Goal: Task Accomplishment & Management: Complete application form

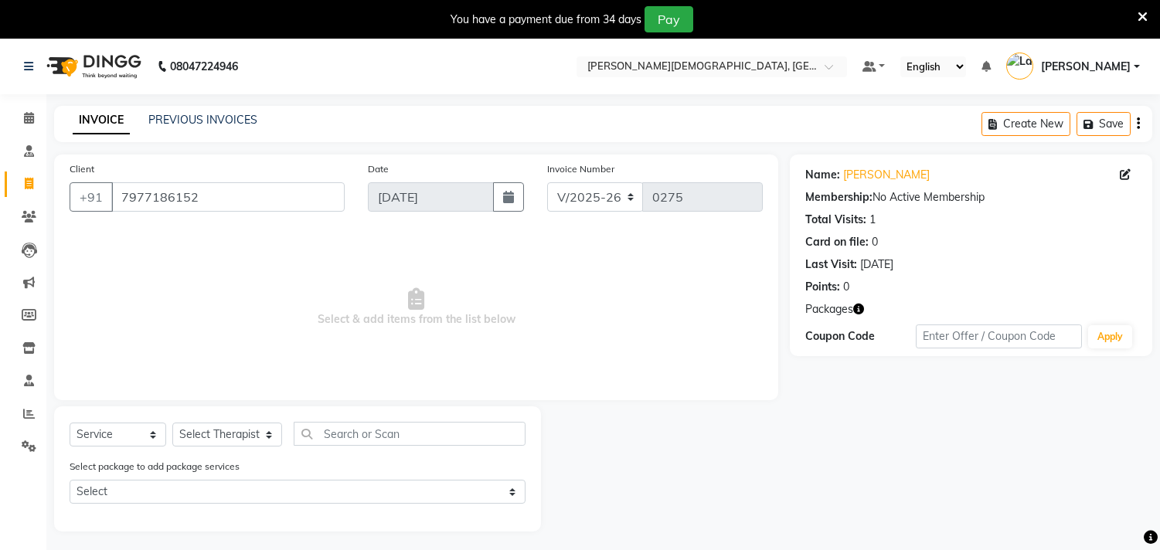
select select "6810"
select select "service"
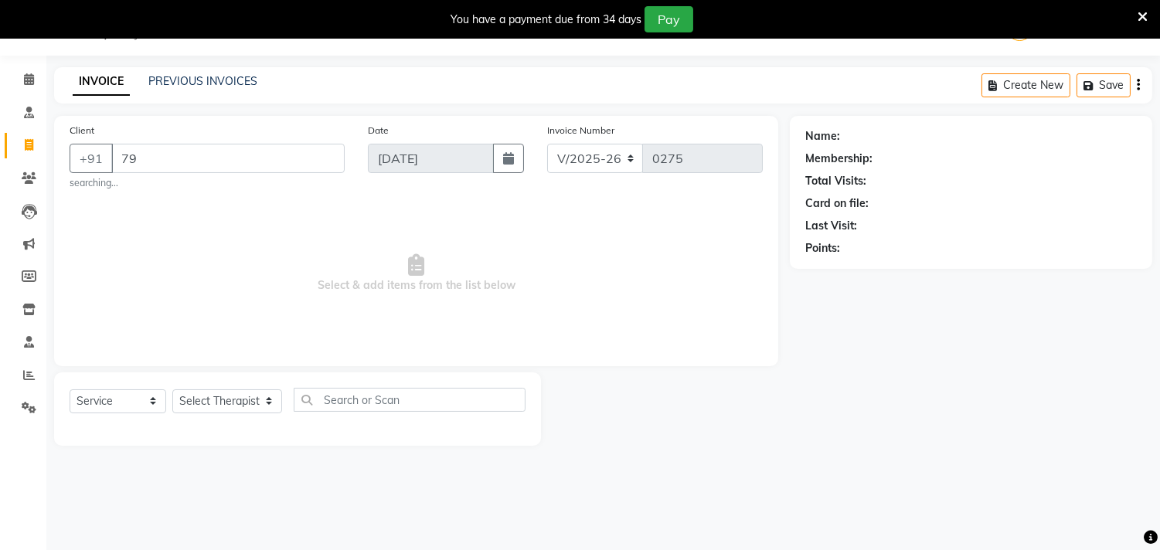
type input "7"
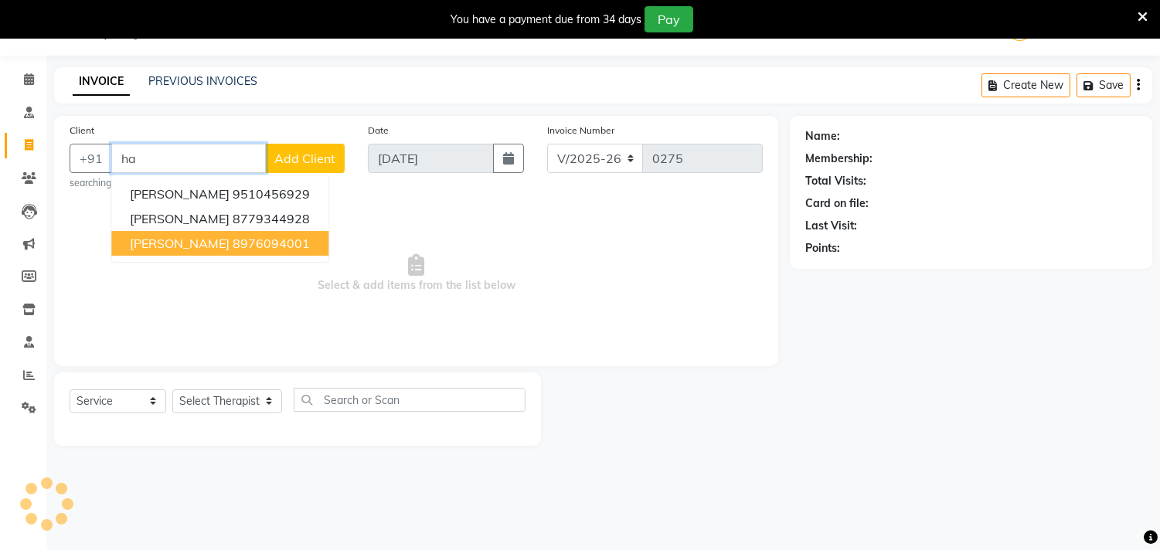
type input "h"
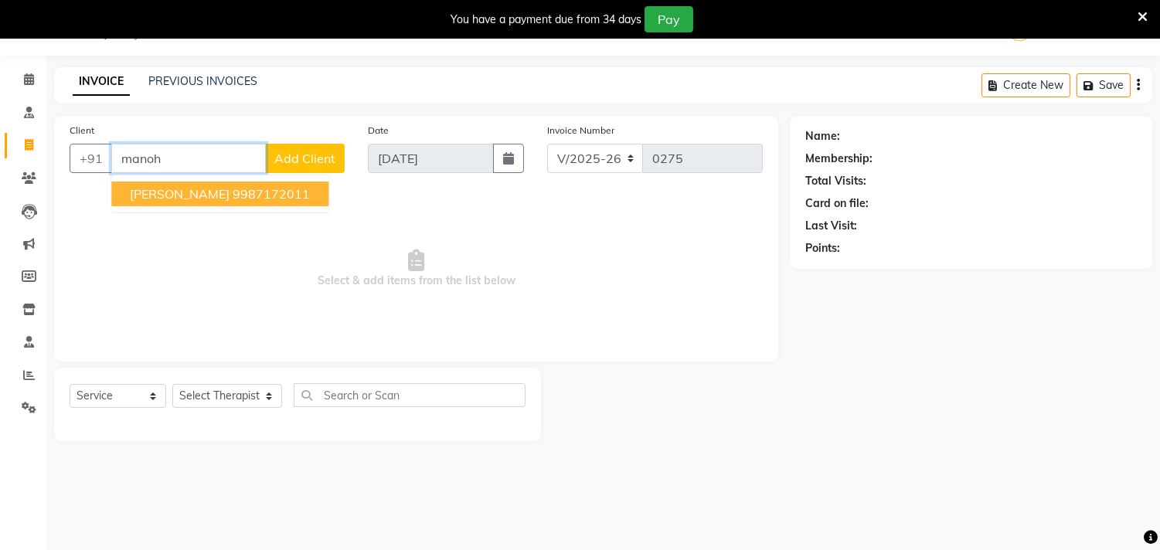
click at [171, 195] on span "[PERSON_NAME]" at bounding box center [180, 193] width 100 height 15
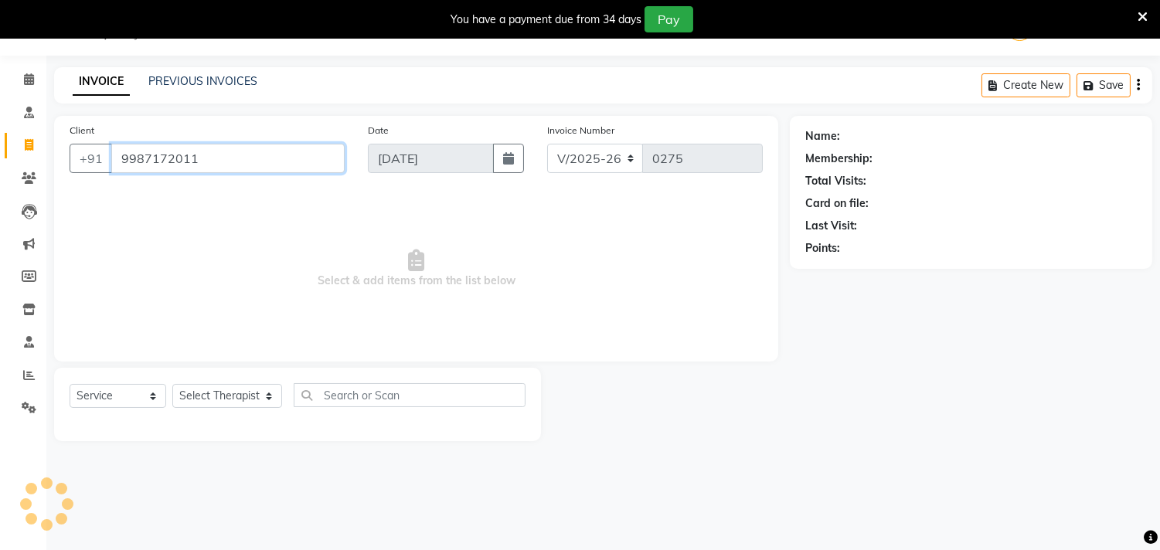
type input "9987172011"
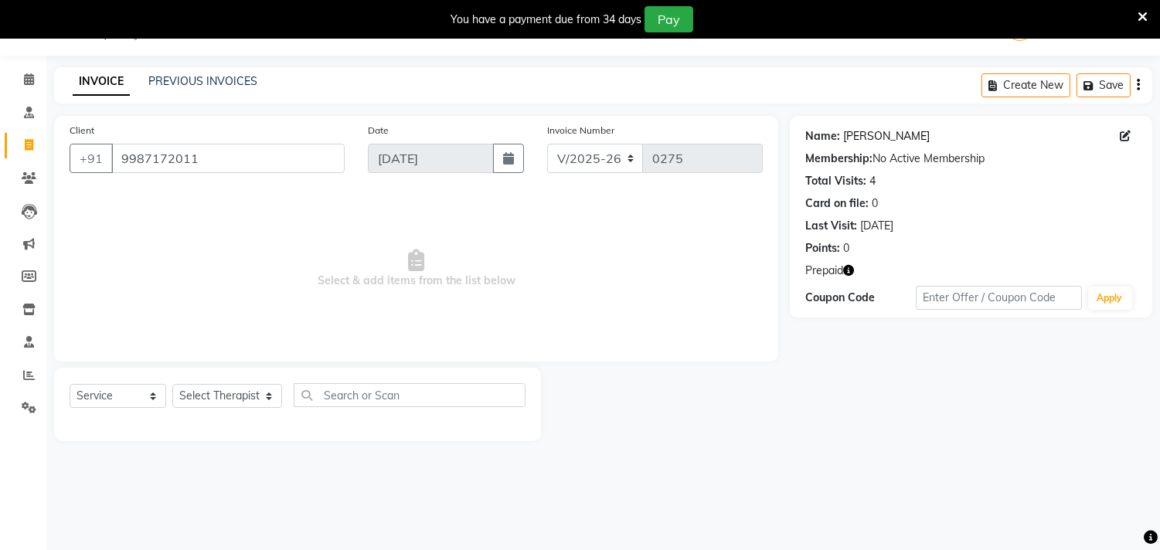
click at [898, 139] on link "[PERSON_NAME]" at bounding box center [886, 136] width 87 height 16
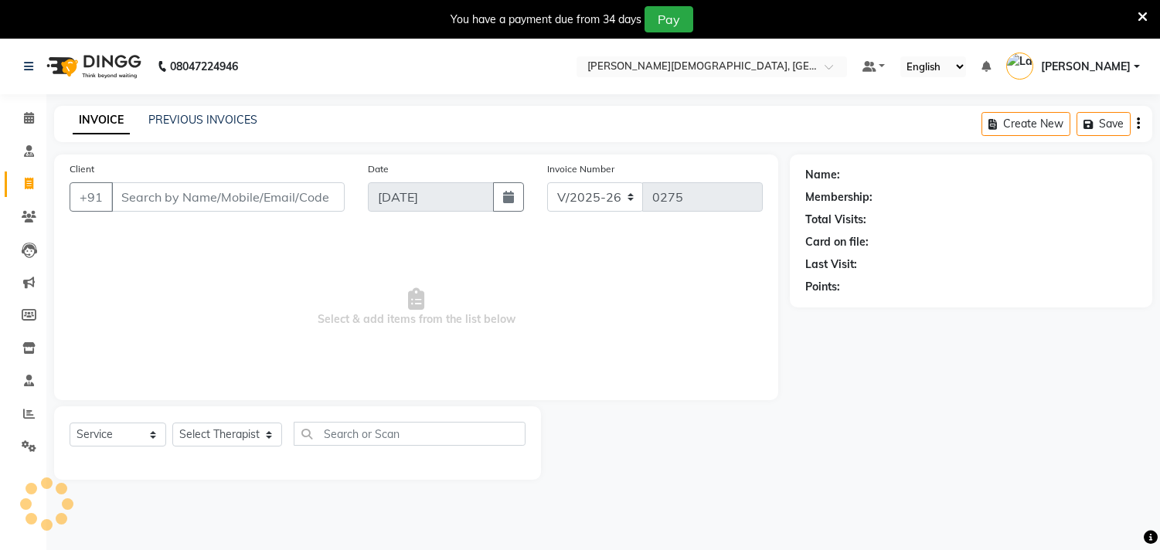
select select "6810"
select select "service"
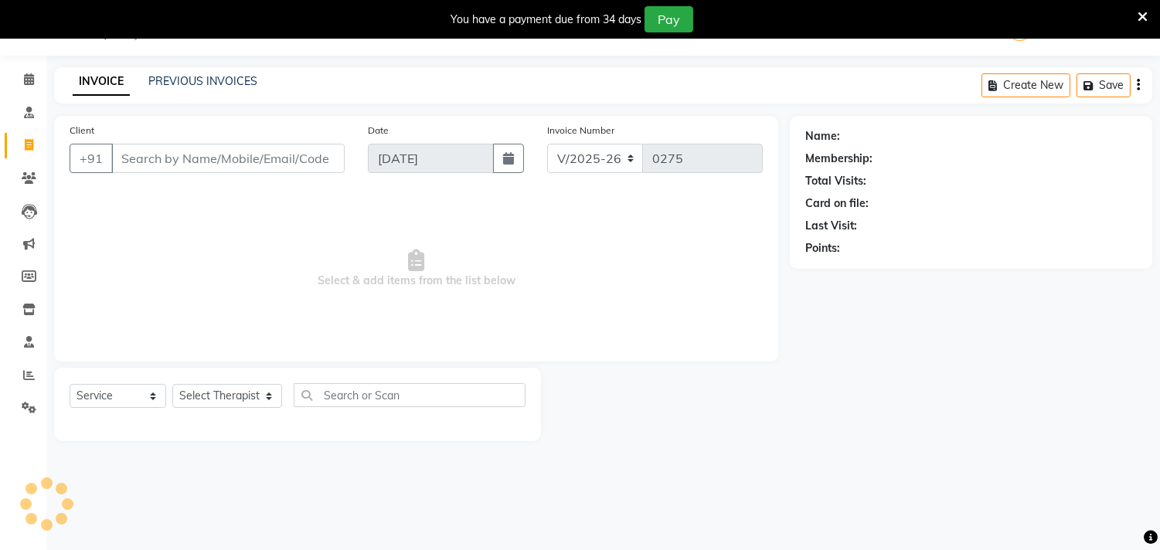
click at [155, 161] on input "Client" at bounding box center [227, 158] width 233 height 29
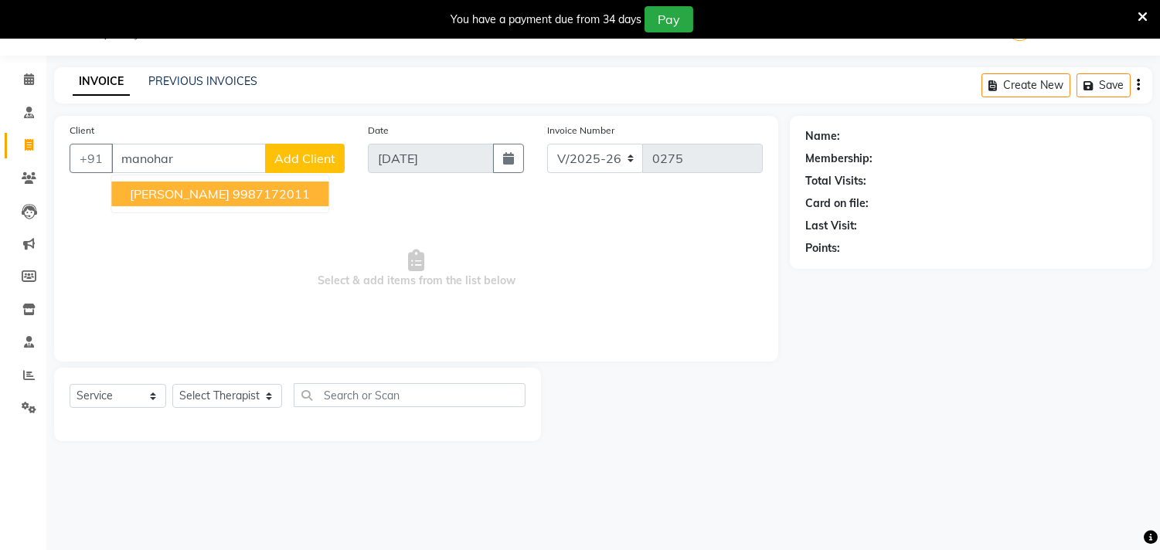
click at [165, 201] on span "[PERSON_NAME]" at bounding box center [180, 193] width 100 height 15
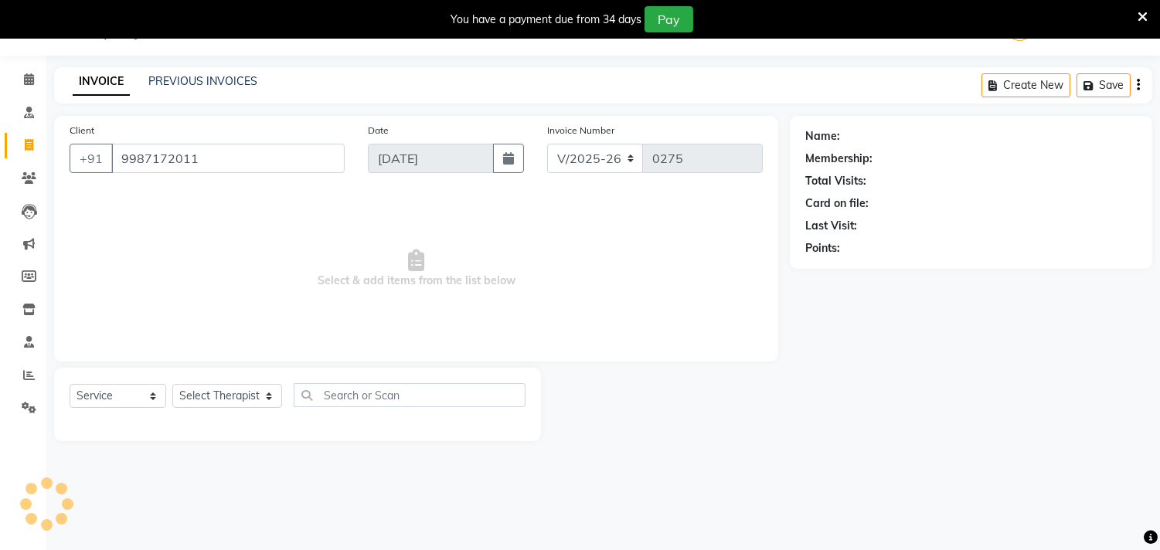
type input "9987172011"
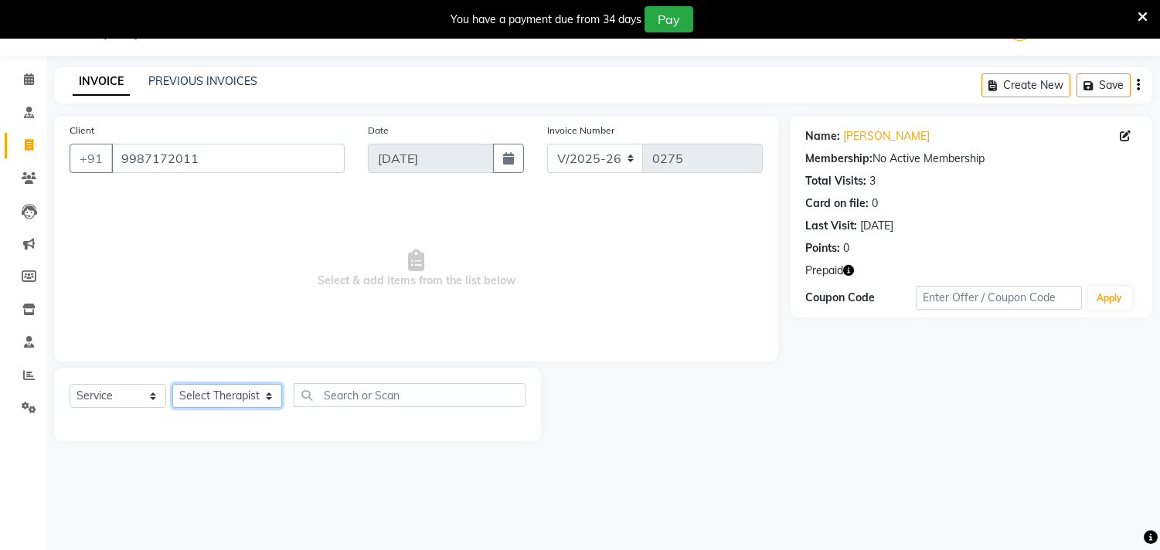
click at [234, 400] on select "Select Therapist [PERSON_NAME] Amla [PERSON_NAME] [PERSON_NAME] [PERSON_NAME] […" at bounding box center [227, 396] width 110 height 24
select select "90161"
click at [172, 385] on select "Select Therapist [PERSON_NAME] Amla [PERSON_NAME] [PERSON_NAME] [PERSON_NAME] […" at bounding box center [227, 396] width 110 height 24
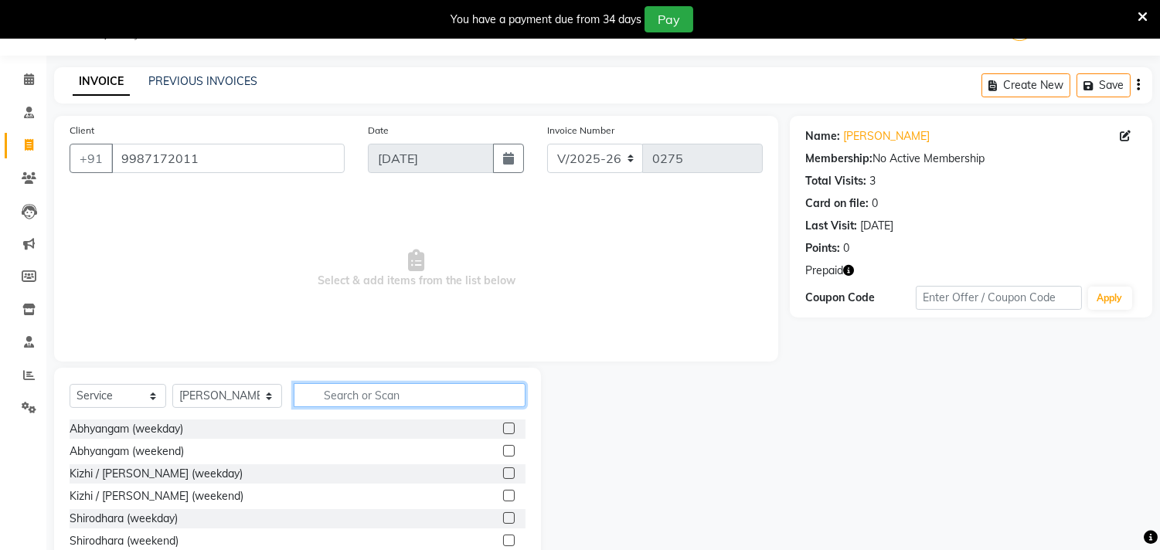
click at [345, 396] on input "text" at bounding box center [410, 395] width 232 height 24
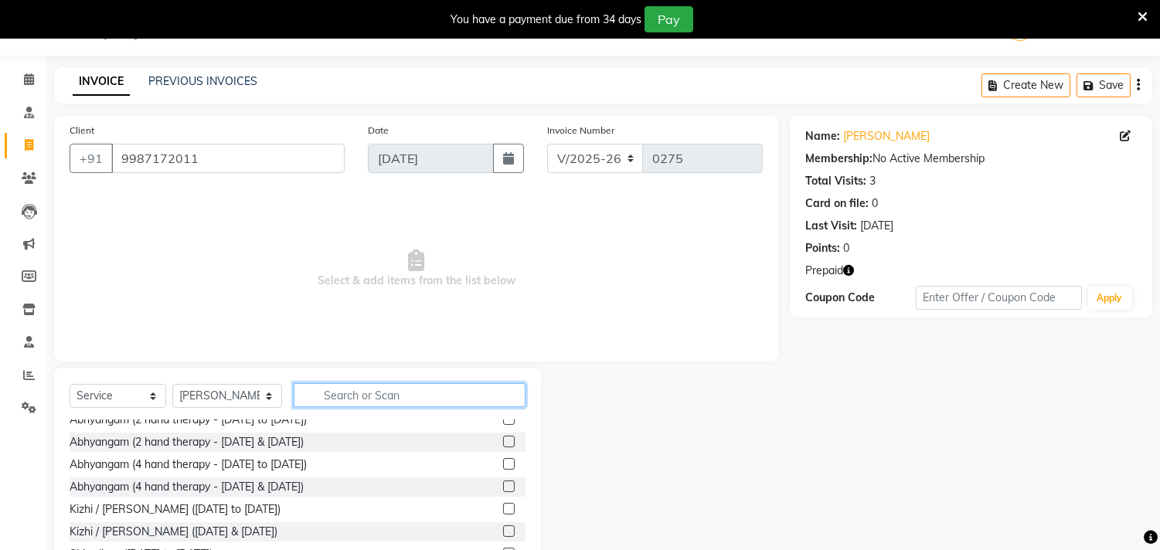
scroll to position [1116, 0]
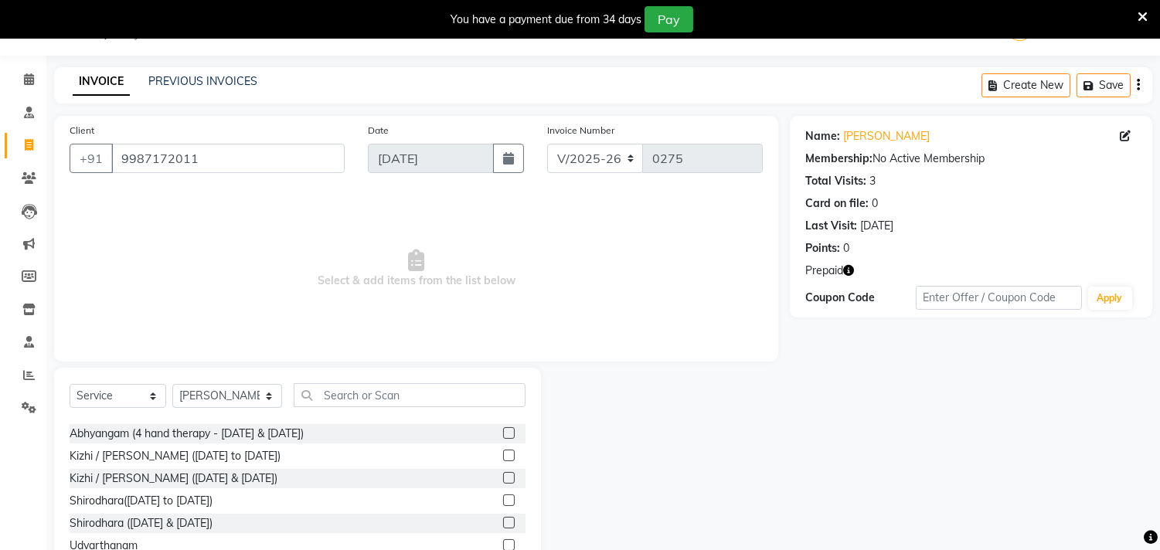
click at [503, 452] on label at bounding box center [509, 456] width 12 height 12
click at [503, 452] on input "checkbox" at bounding box center [508, 456] width 10 height 10
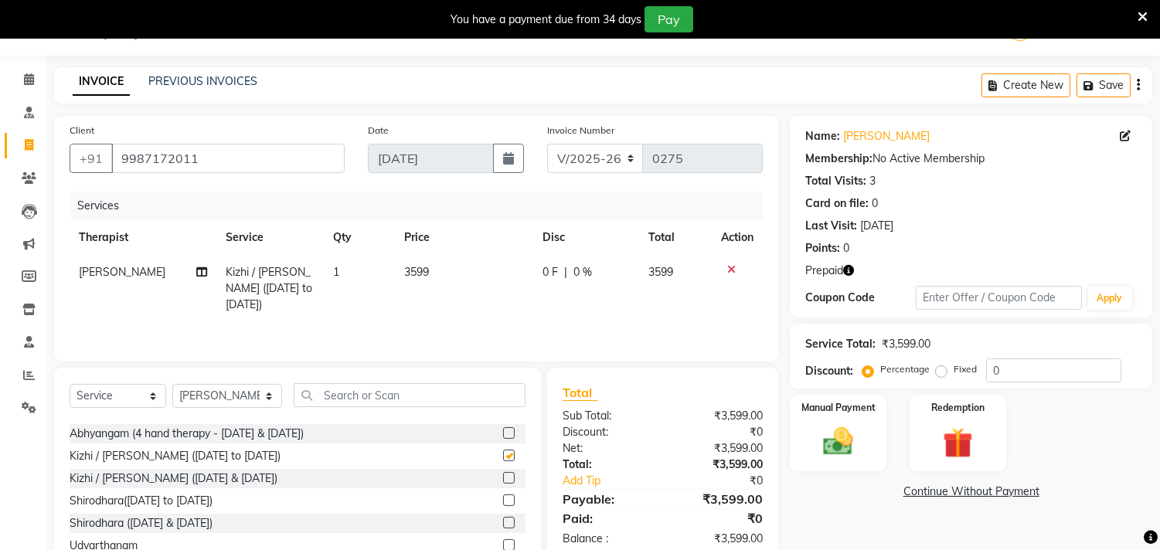
checkbox input "false"
click at [414, 273] on span "3599" at bounding box center [416, 272] width 25 height 14
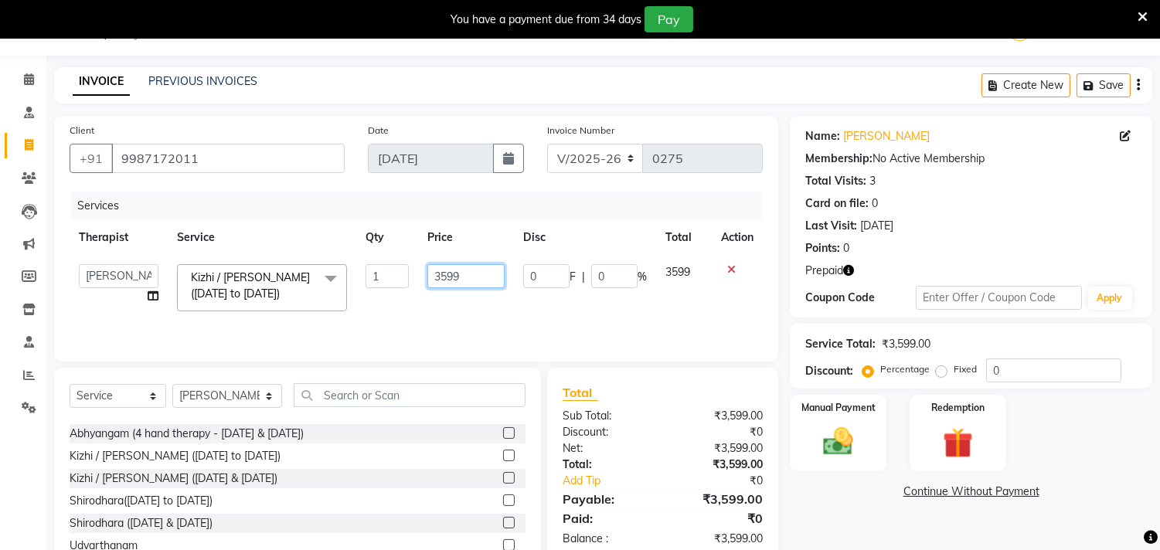
click at [447, 274] on input "3599" at bounding box center [465, 276] width 77 height 24
type input "3199"
click at [452, 315] on td "3199" at bounding box center [466, 288] width 96 height 66
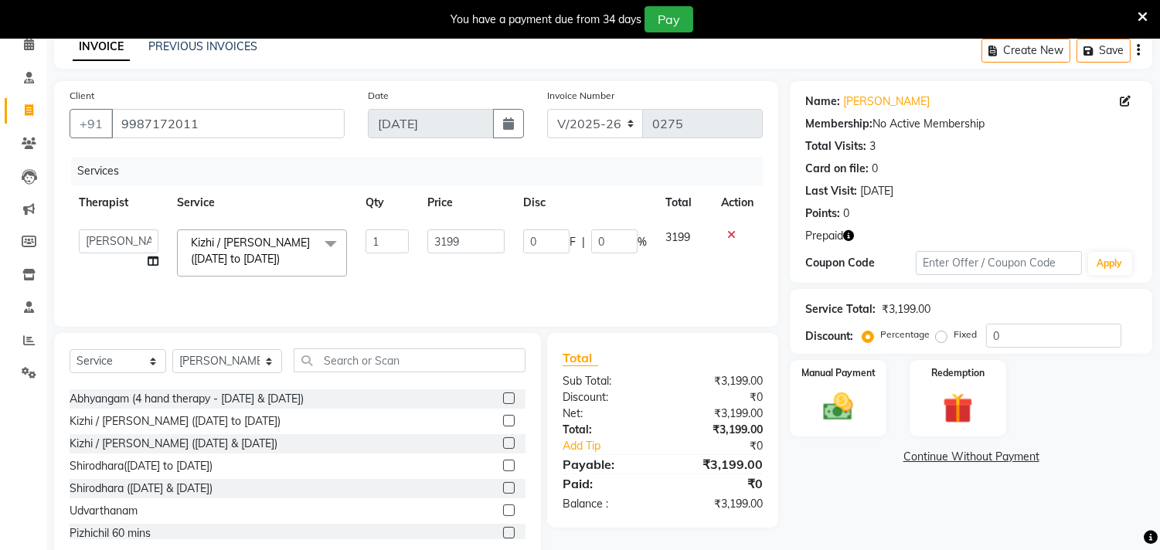
scroll to position [107, 0]
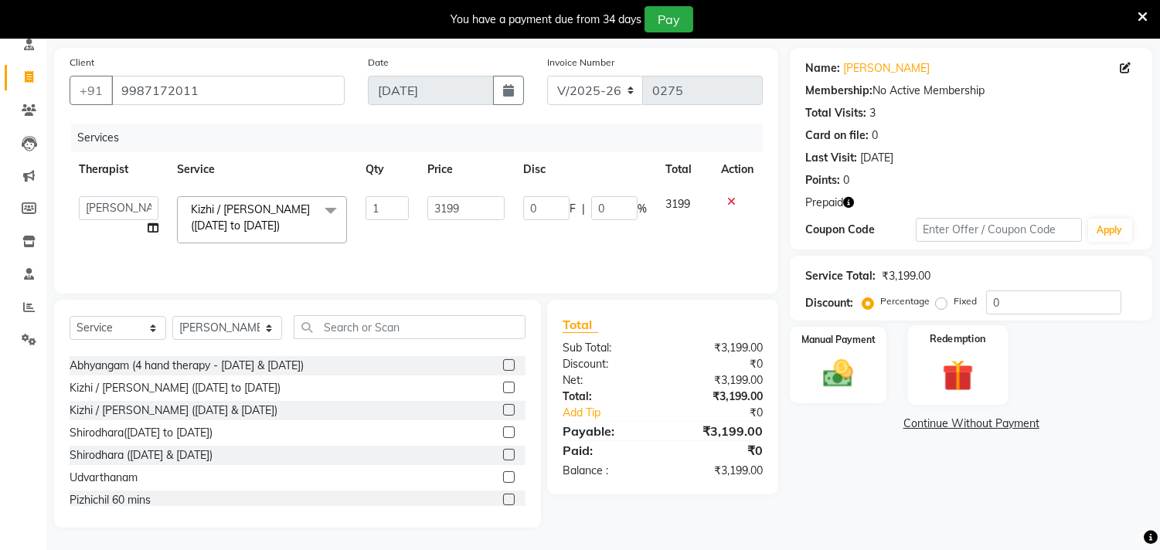
click at [962, 377] on img at bounding box center [957, 375] width 51 height 39
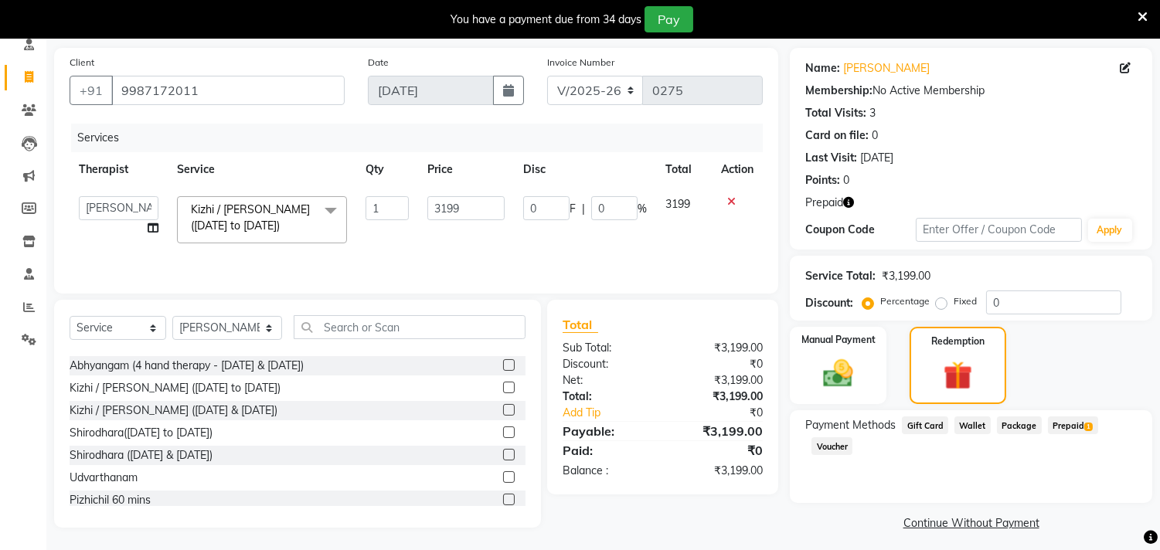
click at [1059, 422] on span "Prepaid 1" at bounding box center [1073, 426] width 50 height 18
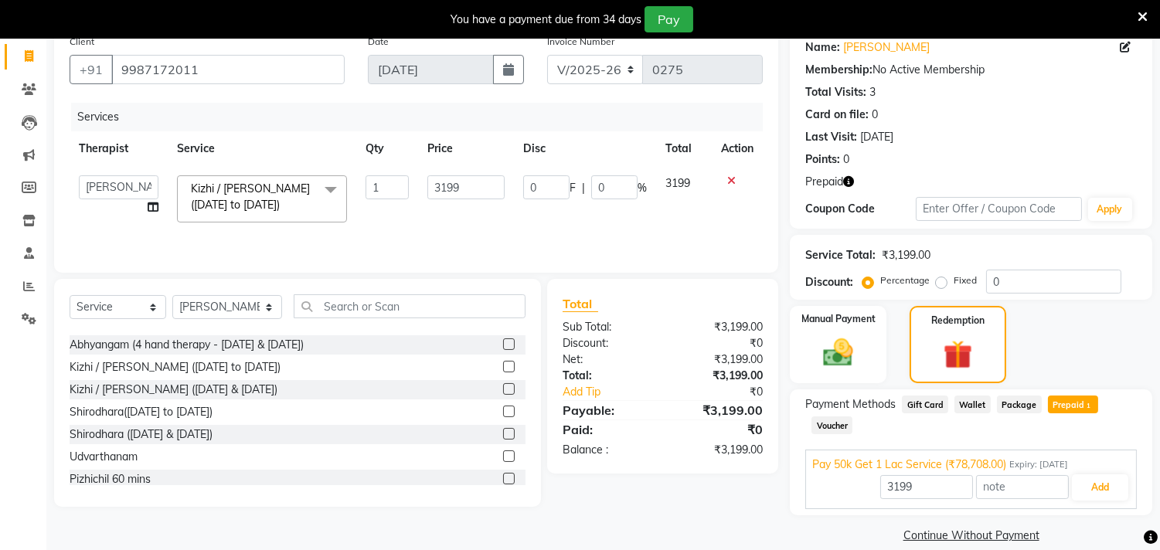
scroll to position [147, 0]
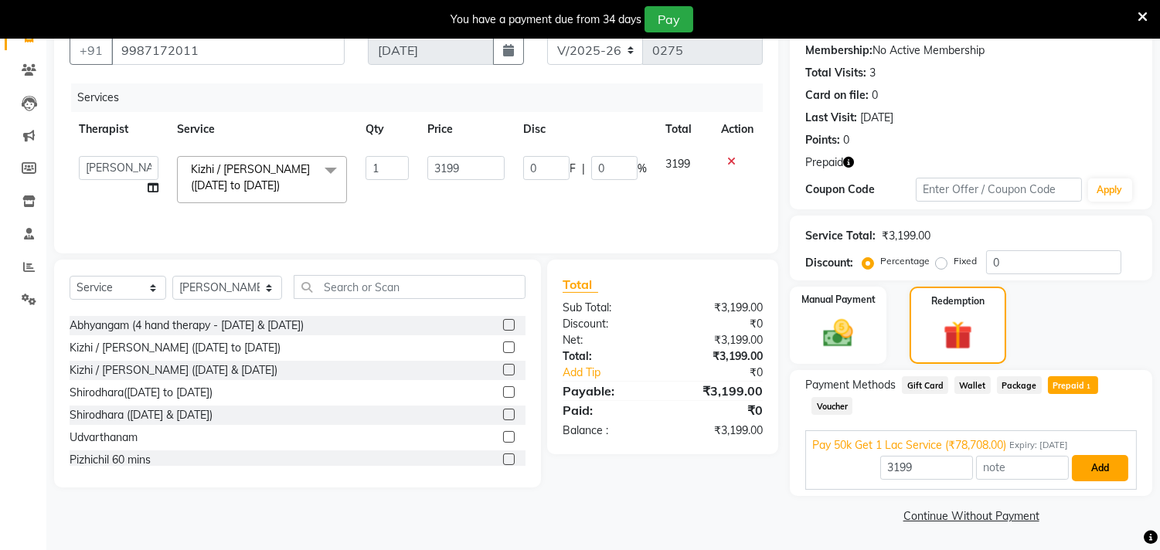
click at [1094, 467] on button "Add" at bounding box center [1100, 468] width 56 height 26
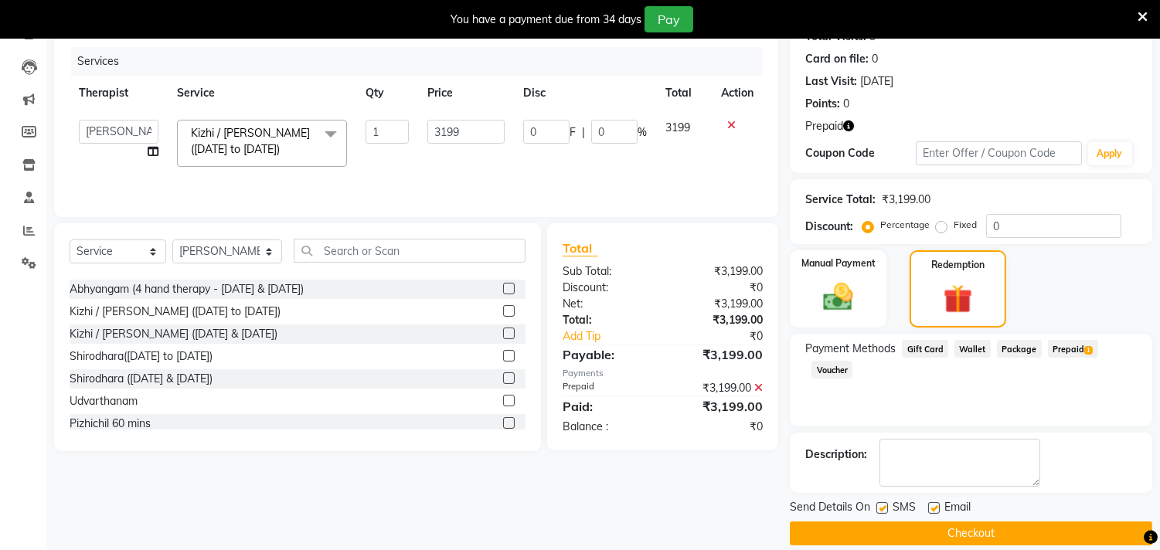
scroll to position [201, 0]
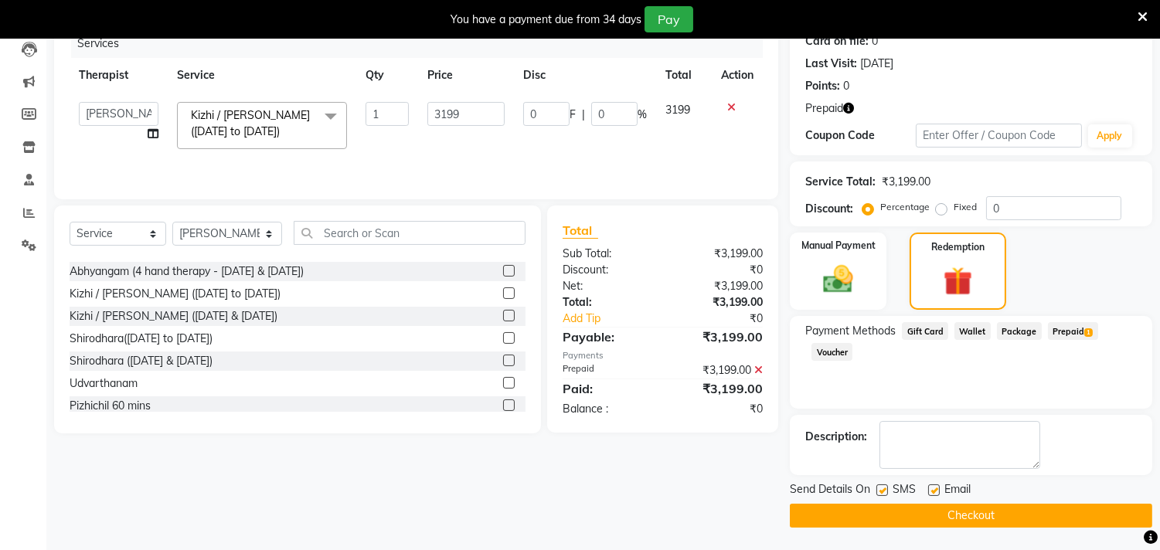
click at [884, 489] on label at bounding box center [882, 491] width 12 height 12
click at [884, 489] on input "checkbox" at bounding box center [881, 491] width 10 height 10
checkbox input "false"
click at [929, 491] on label at bounding box center [934, 491] width 12 height 12
click at [929, 491] on input "checkbox" at bounding box center [933, 491] width 10 height 10
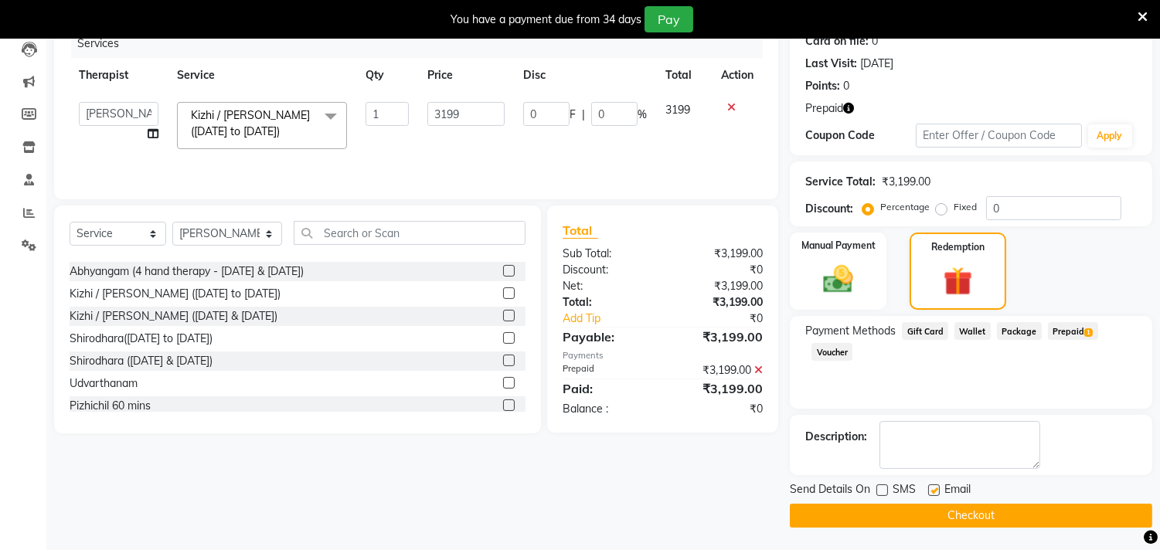
checkbox input "false"
click at [1077, 325] on span "Prepaid 1" at bounding box center [1073, 331] width 50 height 18
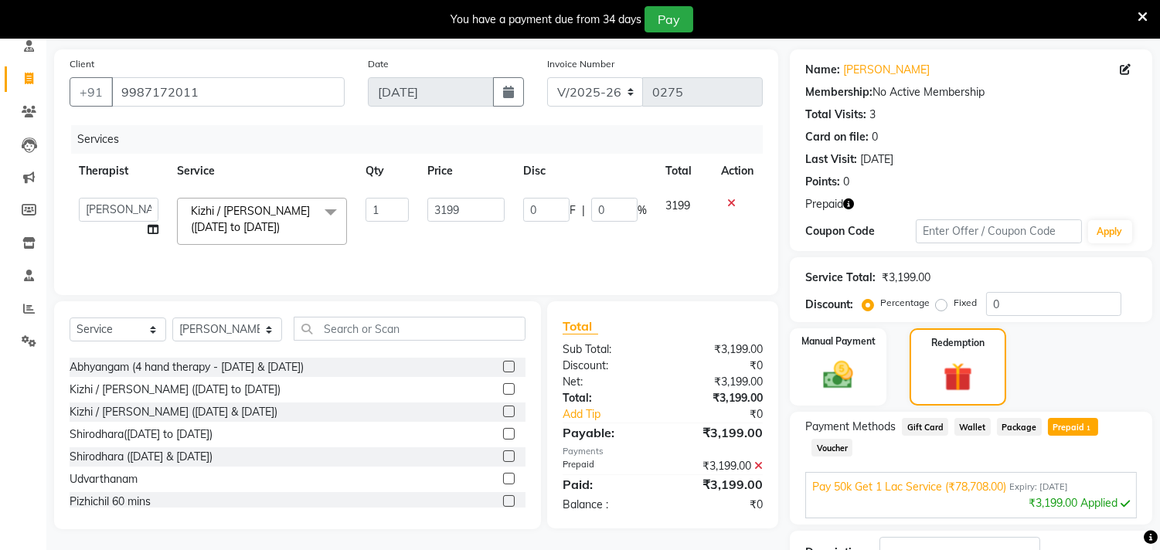
scroll to position [221, 0]
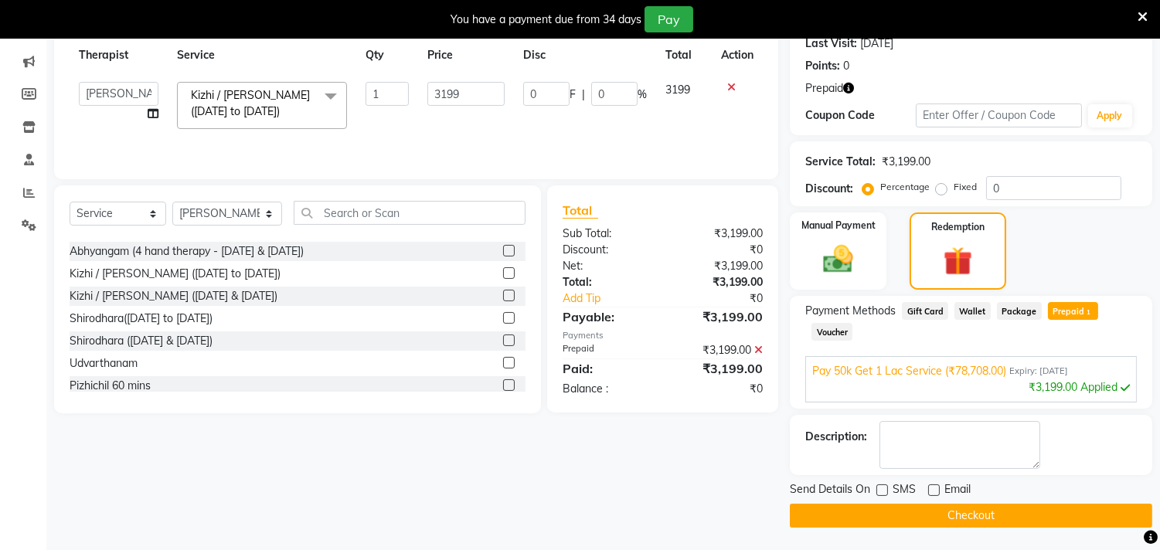
click at [983, 512] on button "Checkout" at bounding box center [971, 516] width 362 height 24
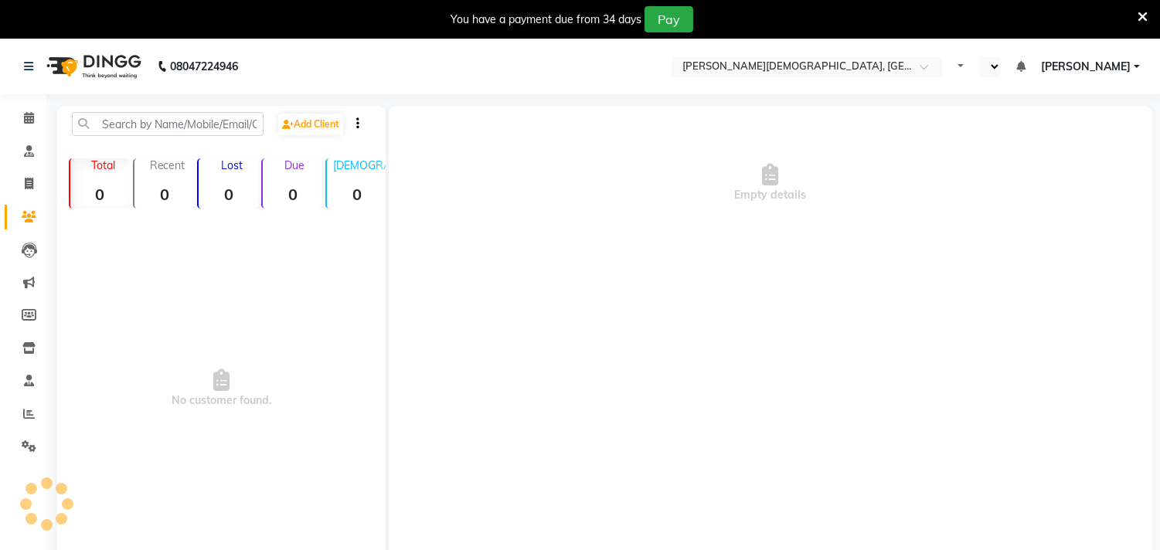
select select "en"
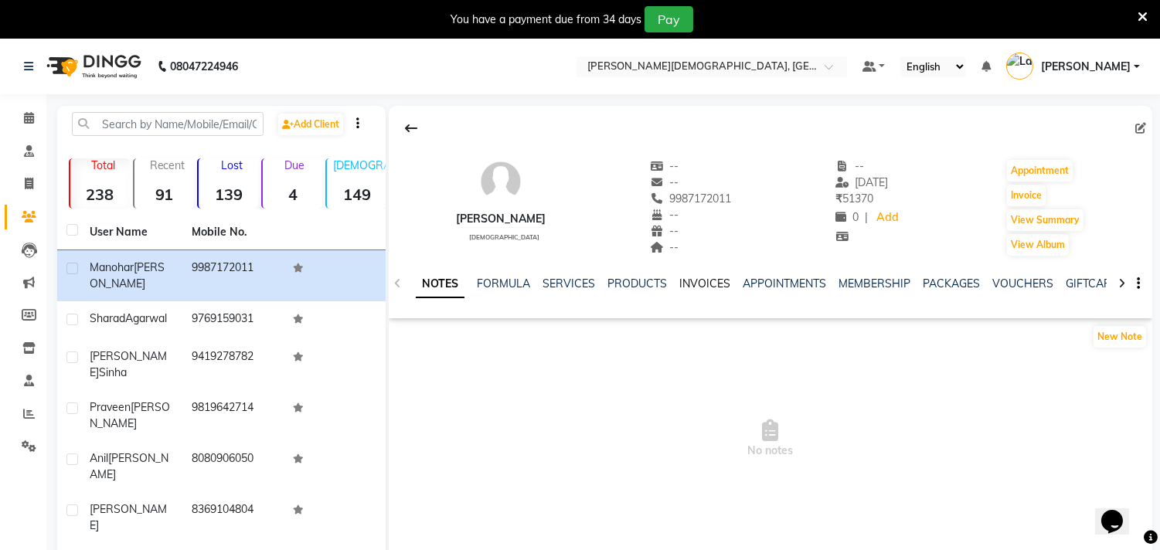
click at [701, 283] on link "INVOICES" at bounding box center [704, 284] width 51 height 14
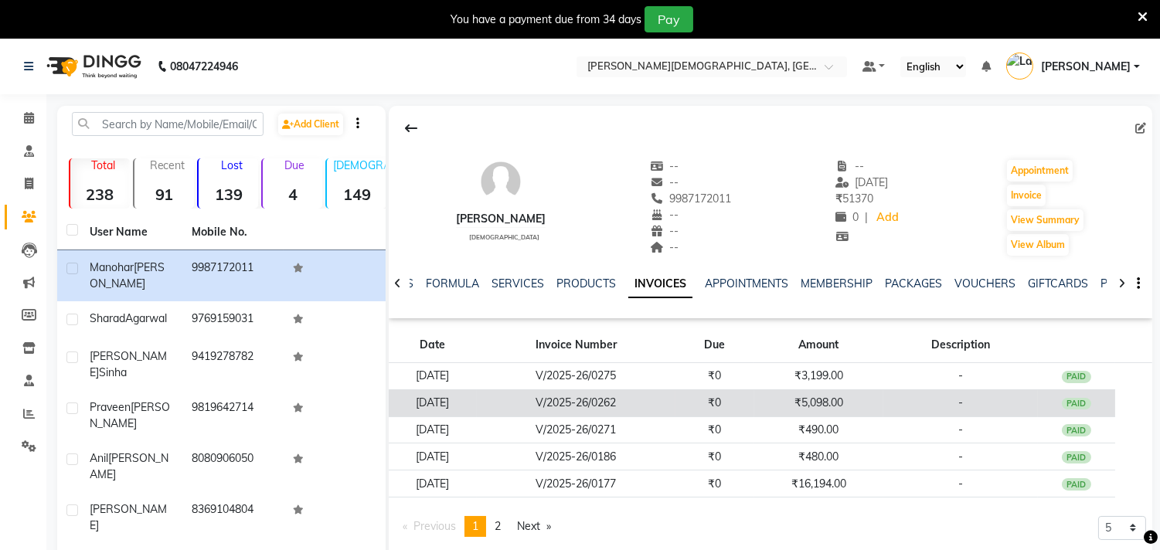
click at [474, 407] on td "[DATE]" at bounding box center [433, 402] width 88 height 27
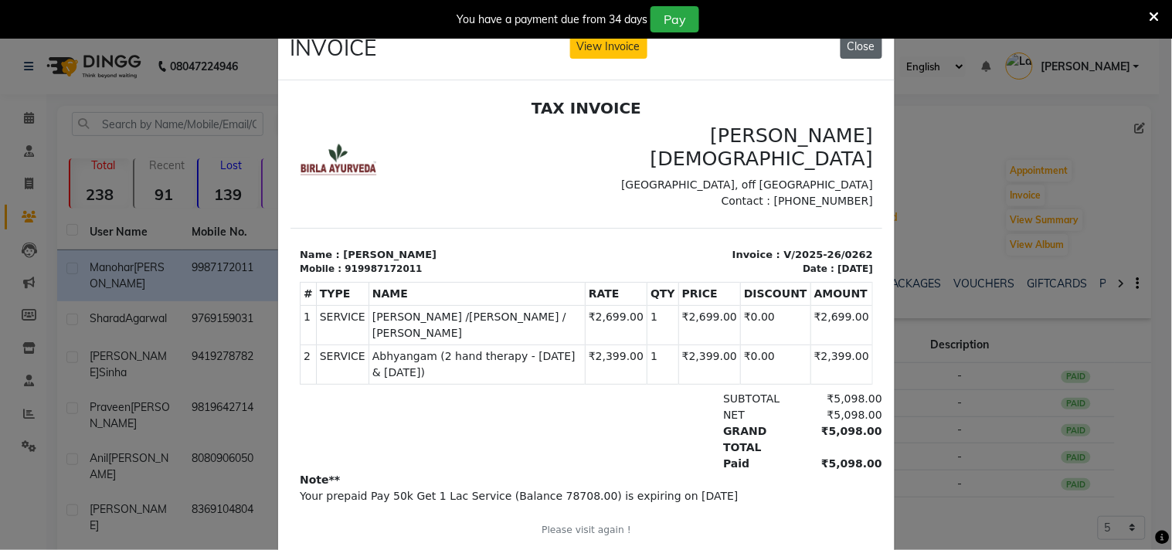
click at [866, 52] on button "Close" at bounding box center [862, 47] width 42 height 24
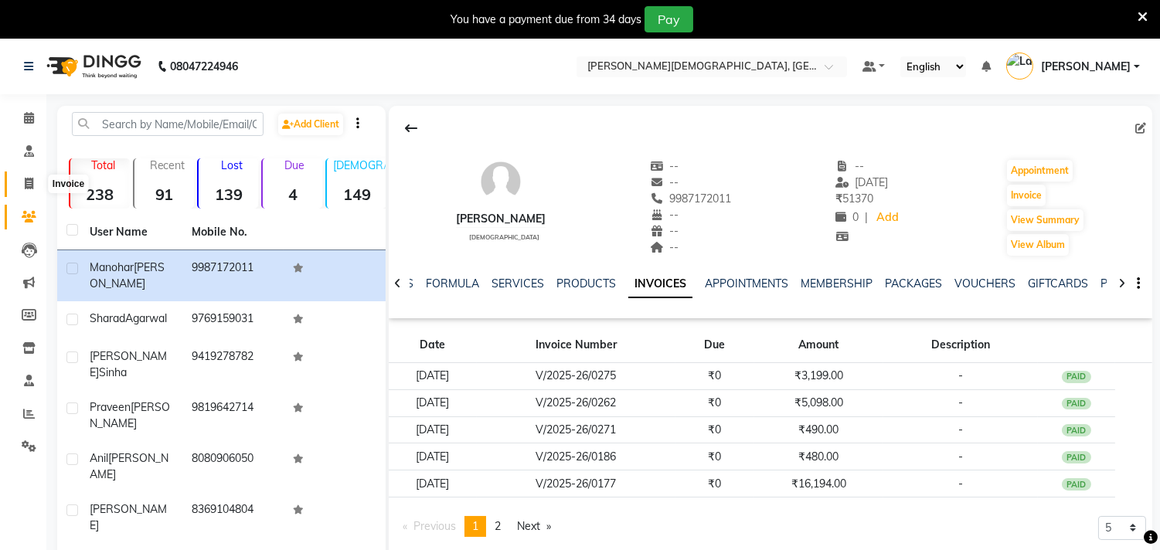
click at [29, 183] on icon at bounding box center [29, 184] width 9 height 12
select select "service"
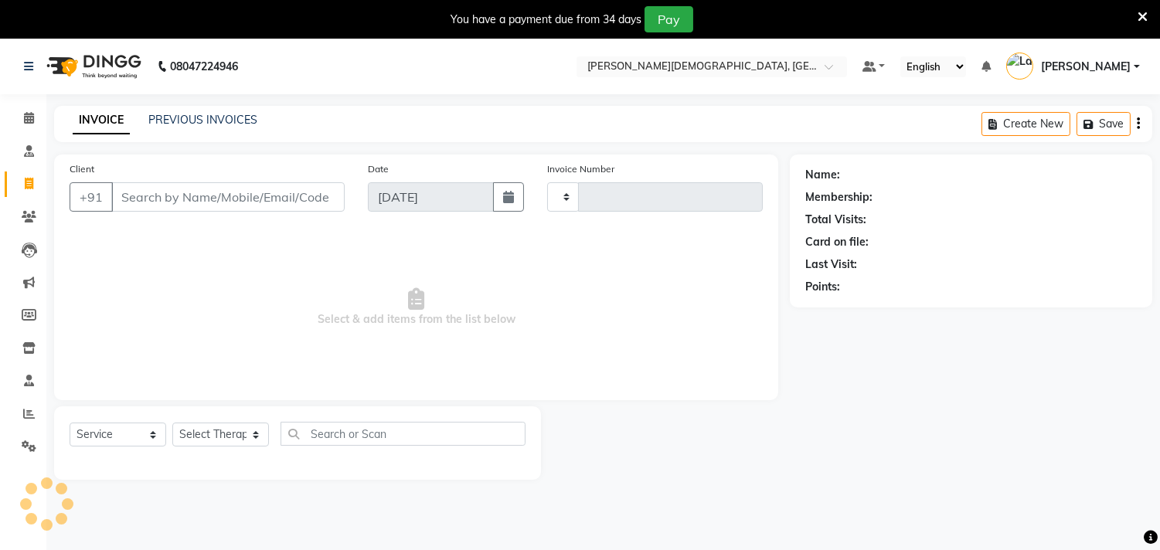
type input "0276"
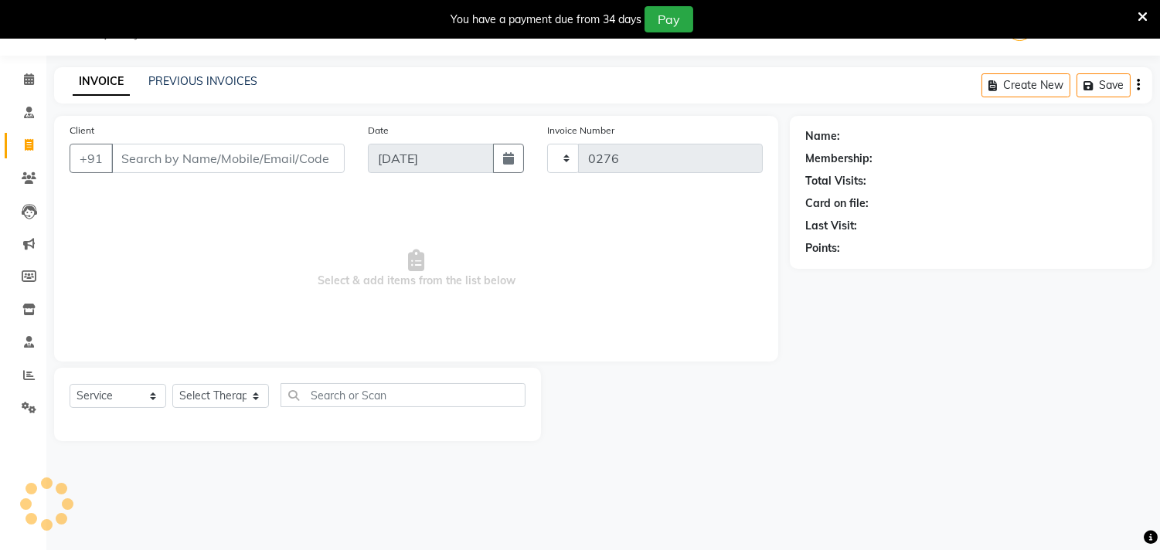
select select "6810"
